Goal: Complete application form: Complete application form

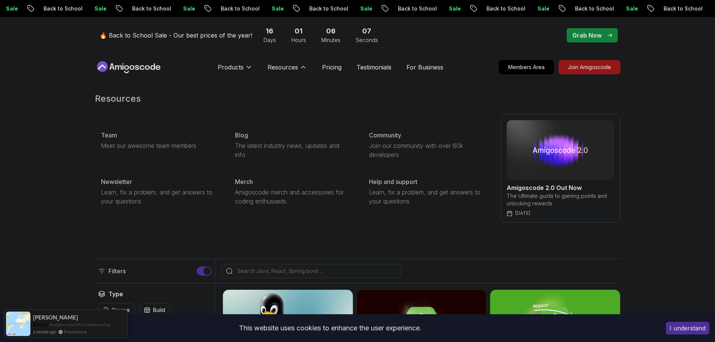
click at [689, 202] on div "Resources Team Meet our awesome team members Blog The latest industry news, upd…" at bounding box center [357, 158] width 715 height 160
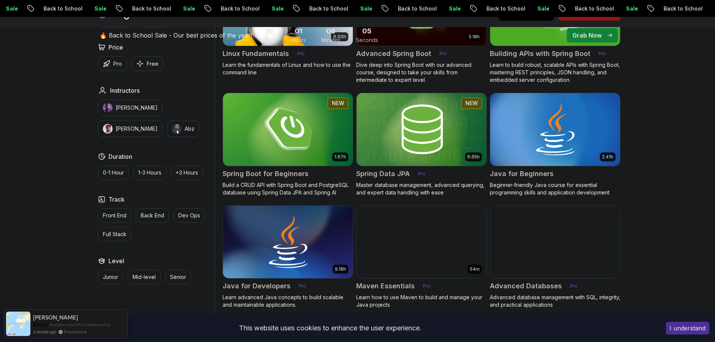
scroll to position [626, 0]
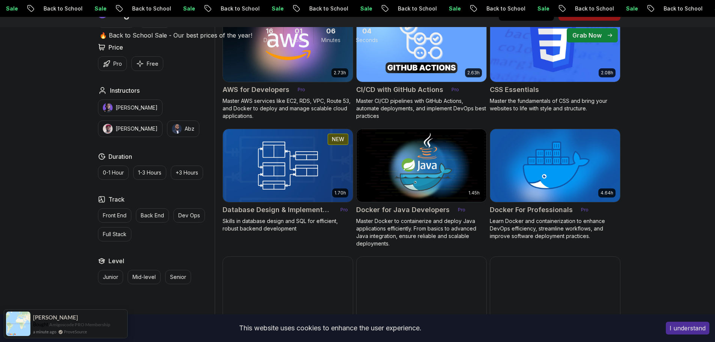
click at [686, 328] on button "I understand" at bounding box center [688, 328] width 44 height 13
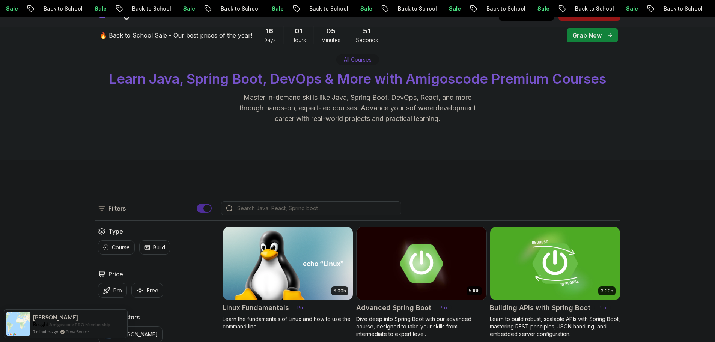
scroll to position [0, 0]
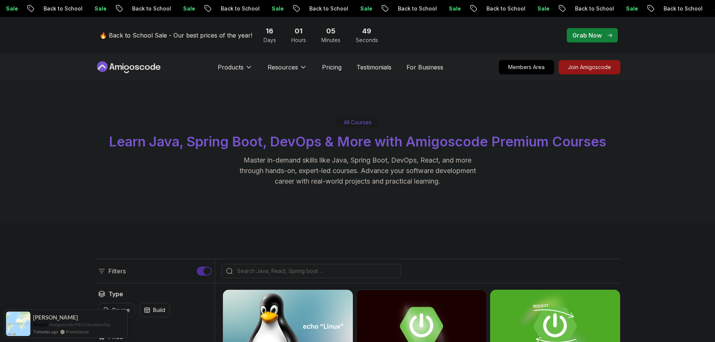
click at [363, 124] on p "All Courses" at bounding box center [358, 123] width 28 height 8
click at [452, 112] on div "All Courses Learn Java, Spring Boot, DevOps & More with Amigoscode Premium Cour…" at bounding box center [357, 152] width 715 height 142
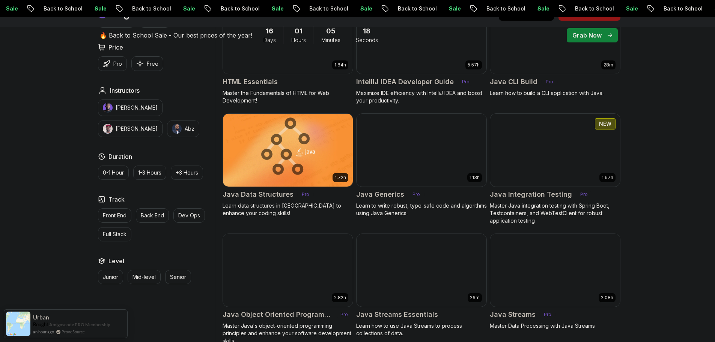
scroll to position [1189, 0]
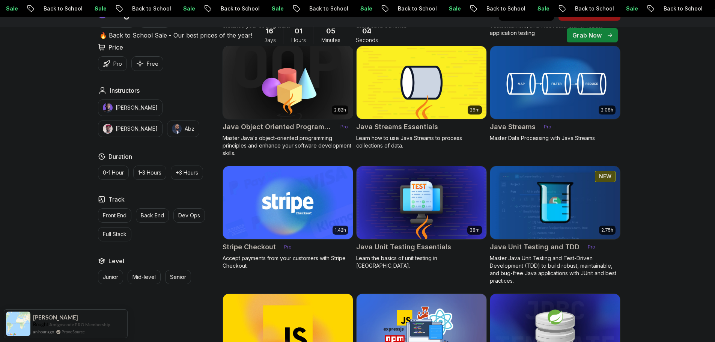
click at [415, 100] on img at bounding box center [421, 82] width 136 height 76
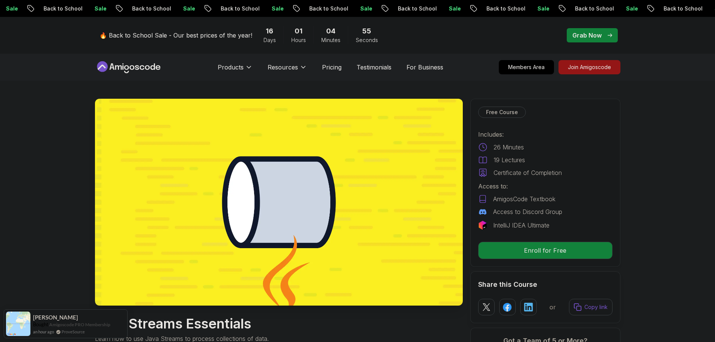
click at [585, 68] on p "Join Amigoscode" at bounding box center [590, 67] width 58 height 13
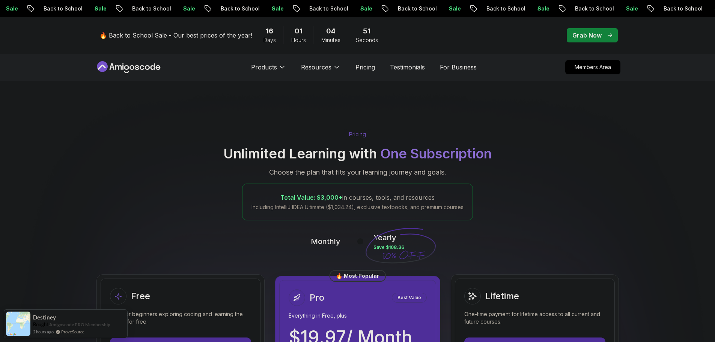
scroll to position [125, 0]
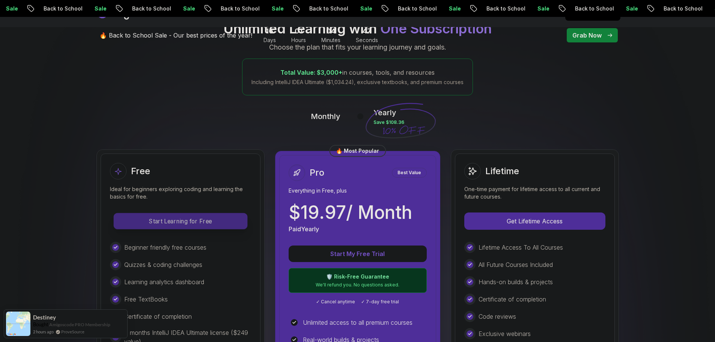
click at [155, 217] on p "Start Learning for Free" at bounding box center [180, 221] width 133 height 16
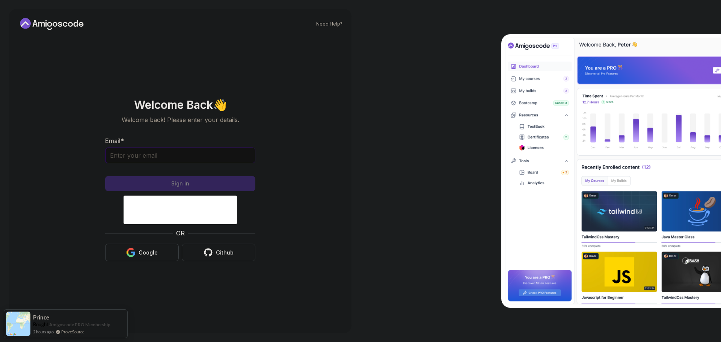
click at [160, 158] on input "Email *" at bounding box center [180, 156] width 150 height 16
type input "[DOMAIN_NAME][EMAIL_ADDRESS][DOMAIN_NAME]"
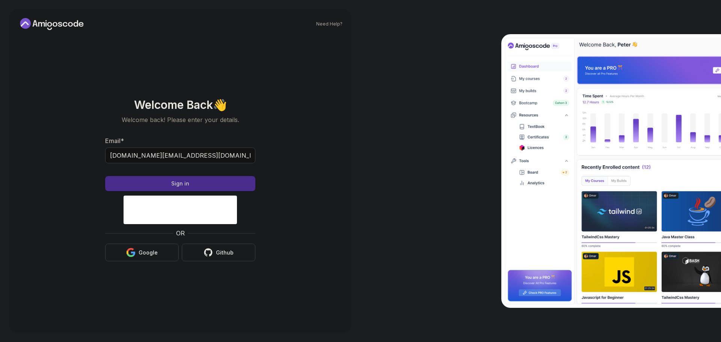
click at [210, 182] on button "Sign in" at bounding box center [180, 183] width 150 height 15
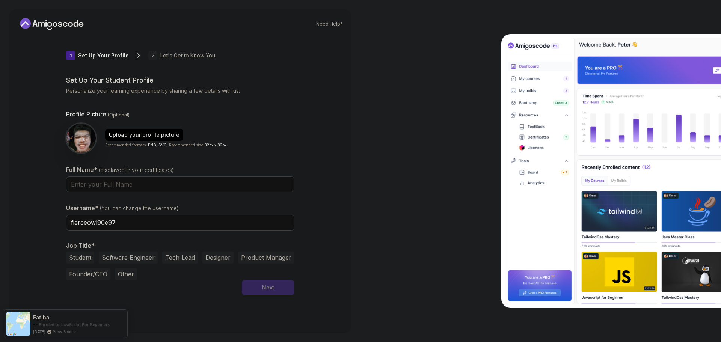
click at [406, 239] on div at bounding box center [541, 171] width 361 height 342
click at [420, 178] on div at bounding box center [541, 171] width 361 height 342
click at [77, 139] on img at bounding box center [81, 138] width 31 height 31
click at [96, 186] on input "Full Name* (displayed in your certificates)" at bounding box center [180, 184] width 228 height 16
type input "Sokheang Khun"
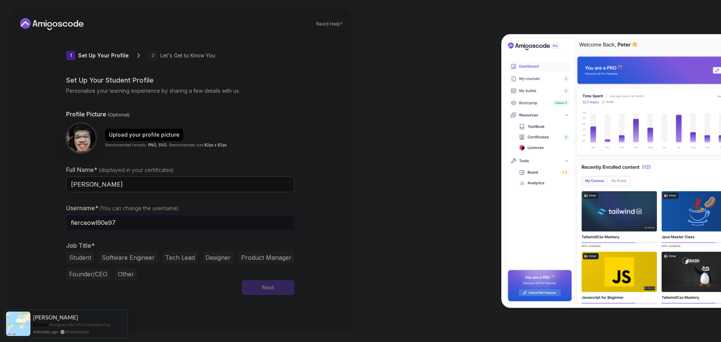
click at [127, 227] on input "fierceowl90e97" at bounding box center [180, 223] width 228 height 16
type input "]"
type input "sokheang.dev"
click at [131, 262] on button "Software Engineer" at bounding box center [128, 258] width 59 height 12
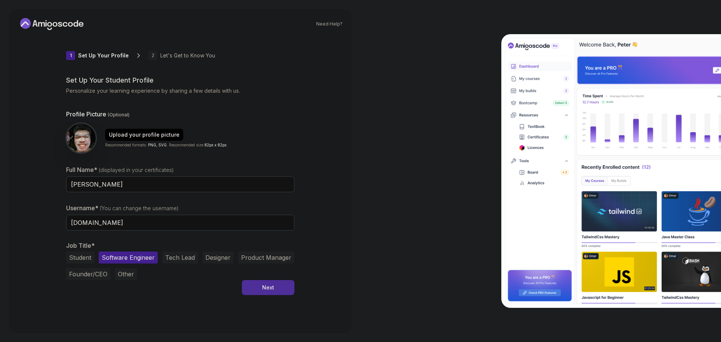
click at [168, 258] on button "Tech Lead" at bounding box center [180, 258] width 36 height 12
click at [104, 255] on button "Software Engineer" at bounding box center [128, 258] width 59 height 12
click at [266, 285] on div "Next" at bounding box center [268, 288] width 12 height 8
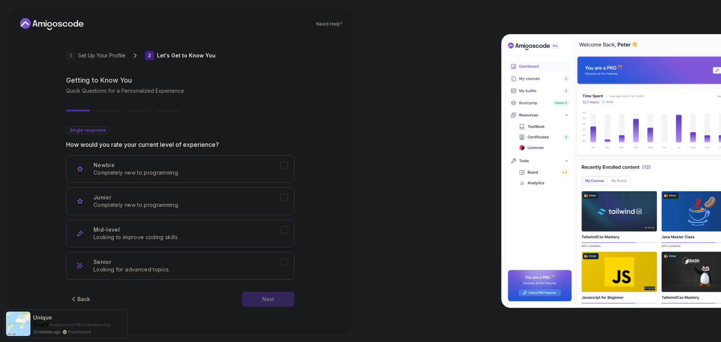
click at [283, 232] on icon "Mid-level" at bounding box center [284, 229] width 7 height 7
click at [270, 301] on div "Next" at bounding box center [268, 300] width 12 height 8
click at [285, 166] on icon "Backend Development" at bounding box center [284, 165] width 7 height 7
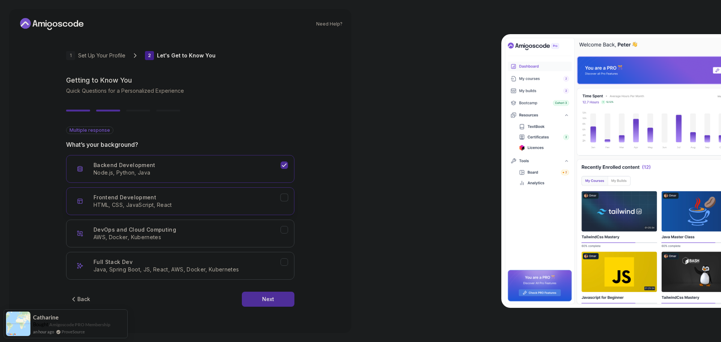
click at [285, 198] on icon "Frontend Development" at bounding box center [284, 197] width 7 height 7
click at [285, 231] on icon "DevOps and Cloud Computing" at bounding box center [284, 229] width 7 height 7
click at [287, 265] on icon "Full Stack Dev" at bounding box center [284, 262] width 7 height 7
click at [283, 298] on button "Next" at bounding box center [268, 299] width 53 height 15
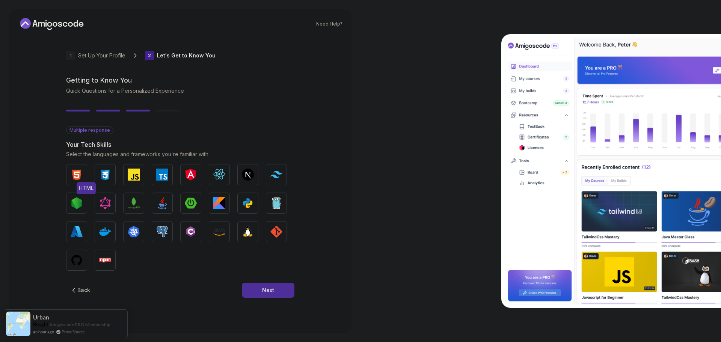
click at [74, 176] on img "button" at bounding box center [77, 175] width 12 height 12
click at [164, 175] on img "button" at bounding box center [162, 175] width 12 height 12
click at [172, 230] on button "PostgreSQL" at bounding box center [162, 231] width 21 height 21
click at [159, 260] on div "HTML CSS JavaScript TypeScript Angular React.js Next.js Tailwind CSS Node.js Gr…" at bounding box center [180, 217] width 228 height 107
click at [110, 263] on img "button" at bounding box center [105, 260] width 12 height 12
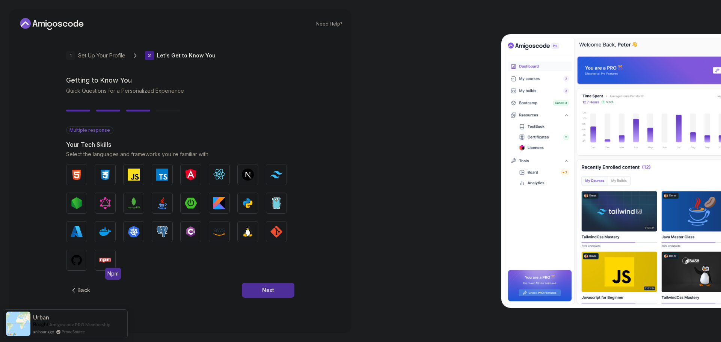
click at [109, 264] on img "button" at bounding box center [105, 260] width 12 height 12
click at [102, 171] on img "button" at bounding box center [105, 175] width 12 height 12
click at [101, 171] on img "button" at bounding box center [105, 175] width 12 height 12
click at [278, 222] on button "GIT" at bounding box center [276, 231] width 21 height 21
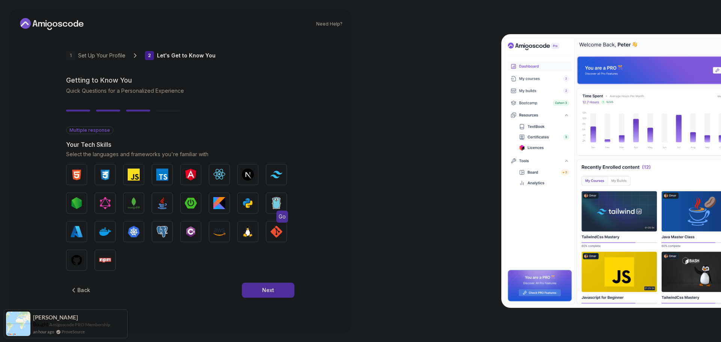
click at [277, 208] on img "button" at bounding box center [276, 203] width 12 height 12
click at [236, 211] on div "HTML CSS JavaScript TypeScript Angular React.js Next.js Tailwind CSS Node.js Gr…" at bounding box center [180, 217] width 228 height 107
click at [119, 265] on div "HTML CSS JavaScript TypeScript Angular React.js Next.js Tailwind CSS Node.js Gr…" at bounding box center [180, 217] width 228 height 107
click at [101, 261] on img "button" at bounding box center [105, 260] width 12 height 12
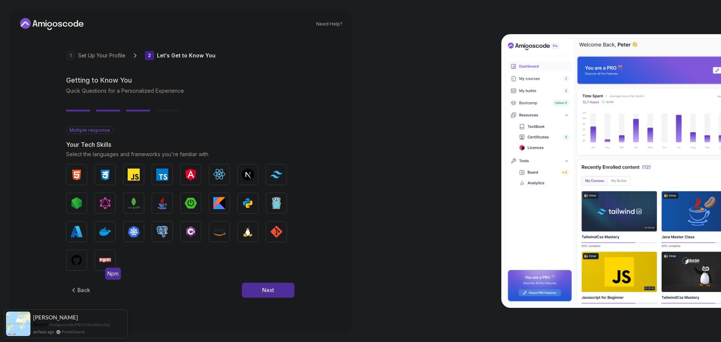
click at [101, 261] on img "button" at bounding box center [105, 260] width 12 height 12
click at [280, 293] on button "Next" at bounding box center [268, 290] width 53 height 15
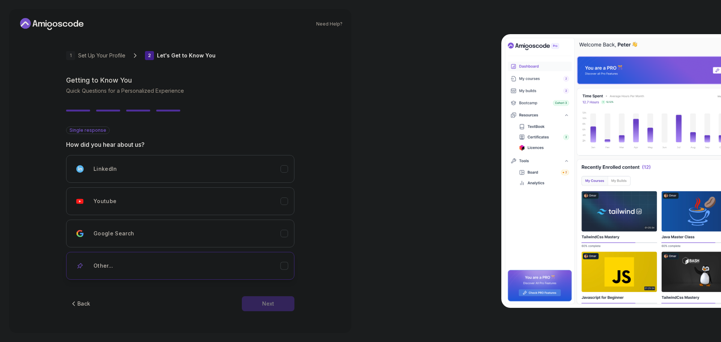
click at [169, 262] on div "Other..." at bounding box center [187, 265] width 187 height 15
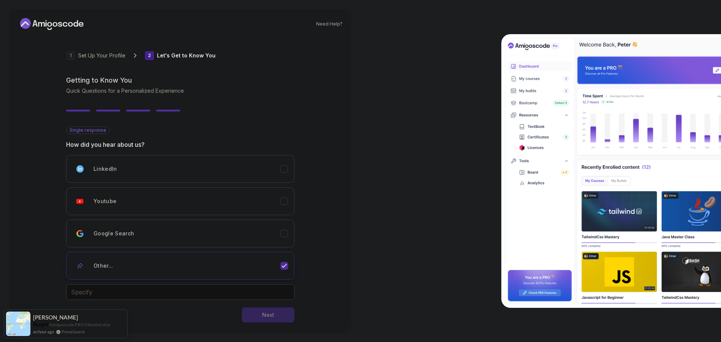
click at [281, 263] on icon "Other..." at bounding box center [284, 265] width 7 height 7
click at [282, 269] on icon "Other..." at bounding box center [284, 265] width 7 height 7
click at [285, 196] on button "Youtube" at bounding box center [180, 201] width 228 height 28
click at [273, 309] on button "Next" at bounding box center [268, 303] width 53 height 15
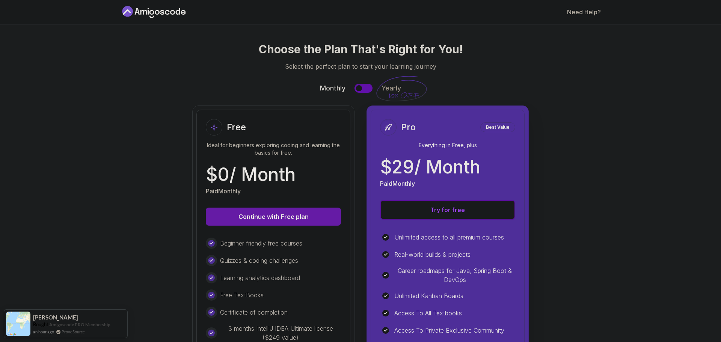
click at [281, 218] on button "Continue with Free plan" at bounding box center [273, 217] width 135 height 18
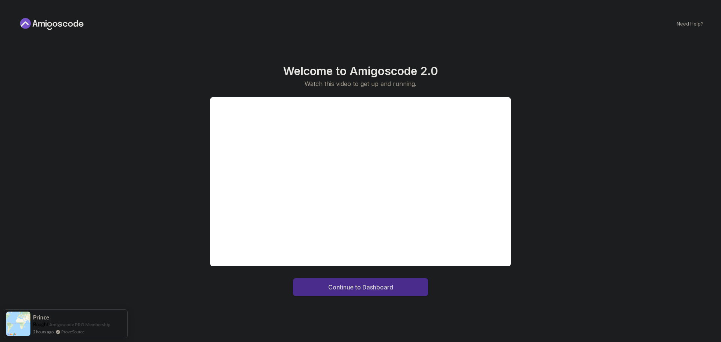
click at [392, 295] on button "Continue to Dashboard" at bounding box center [360, 287] width 135 height 18
